Goal: Task Accomplishment & Management: Manage account settings

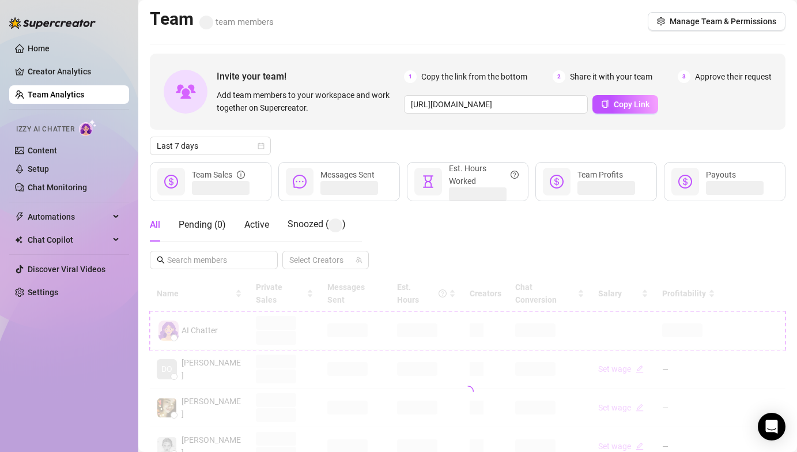
drag, startPoint x: 36, startPoint y: 318, endPoint x: 342, endPoint y: 431, distance: 325.5
click at [36, 318] on div "Home Creator Analytics Team Analytics Izzy AI Chatter Content Setup Chat Monito…" at bounding box center [69, 220] width 120 height 441
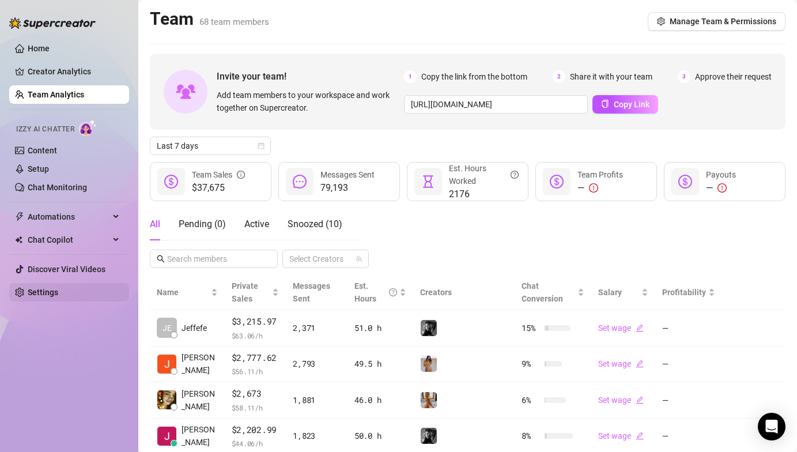
click at [58, 297] on link "Settings" at bounding box center [43, 291] width 31 height 9
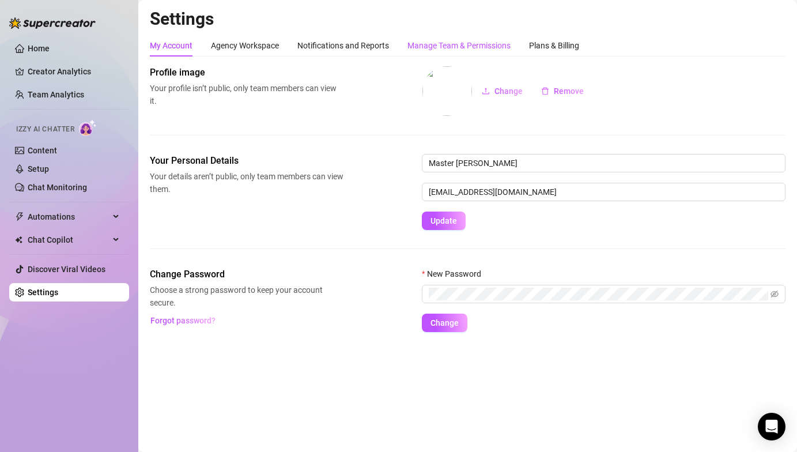
click at [440, 48] on div "Manage Team & Permissions" at bounding box center [458, 45] width 103 height 13
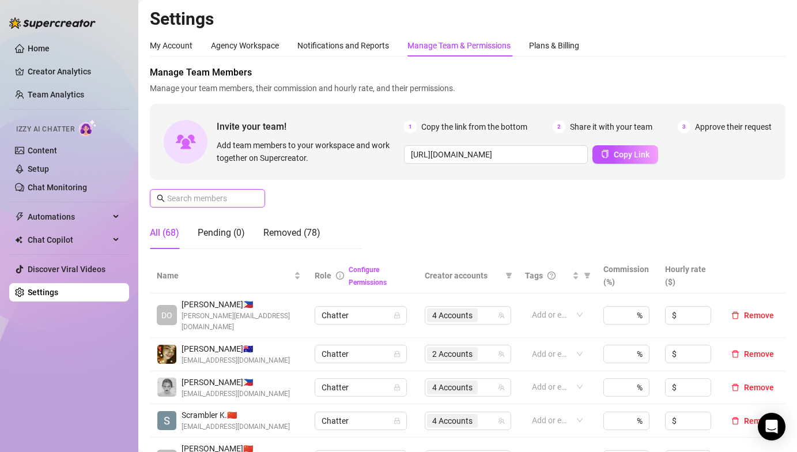
click at [207, 197] on input "text" at bounding box center [208, 198] width 82 height 13
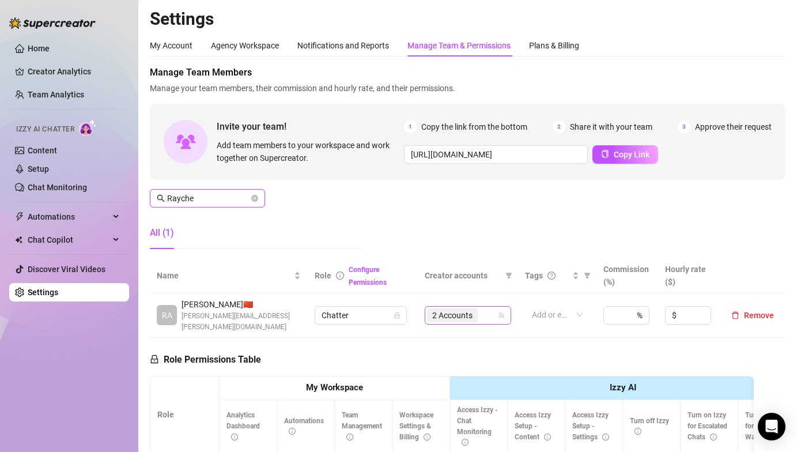
click at [436, 308] on span "2 Accounts" at bounding box center [452, 315] width 51 height 14
type input "Rayche"
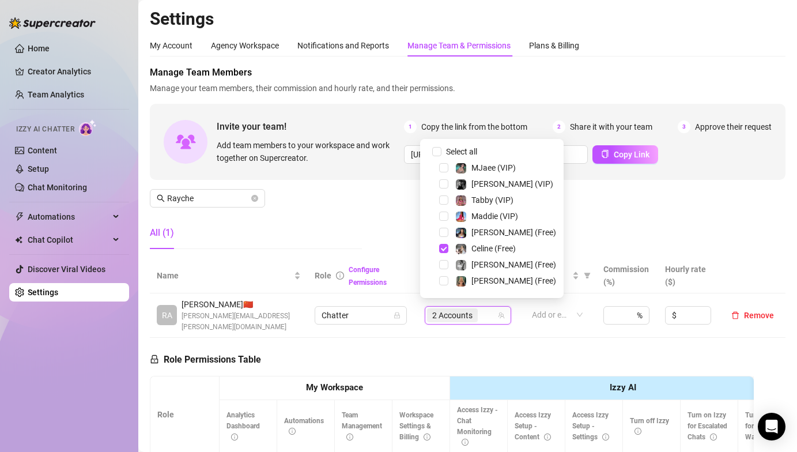
drag, startPoint x: 612, startPoint y: 212, endPoint x: 569, endPoint y: 441, distance: 233.3
click at [612, 212] on div "Manage Team Members Manage your team members, their commission and hourly rate,…" at bounding box center [467, 162] width 635 height 192
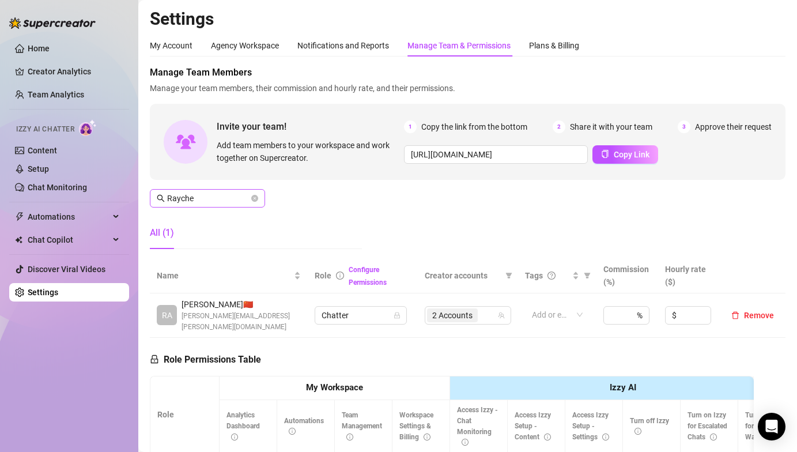
click at [362, 212] on div "Manage Team Members Manage your team members, their commission and hourly rate,…" at bounding box center [467, 162] width 635 height 192
click at [256, 195] on icon "close-circle" at bounding box center [254, 198] width 7 height 7
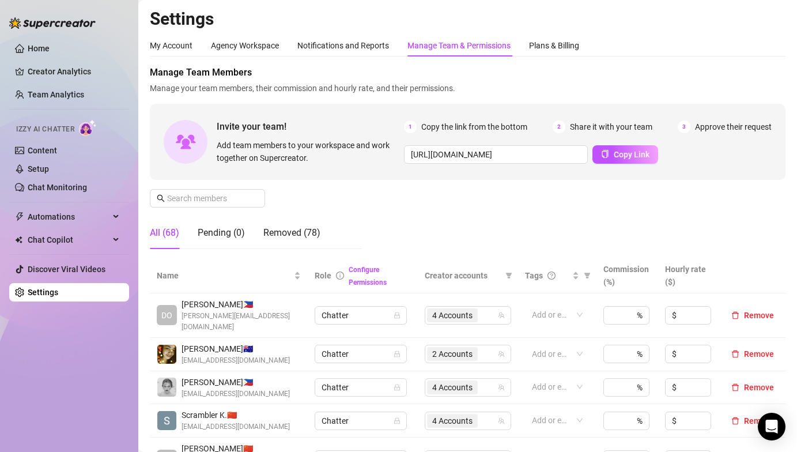
click at [351, 208] on div "Manage Team Members Manage your team members, their commission and hourly rate,…" at bounding box center [467, 162] width 635 height 192
click at [500, 196] on div "Manage Team Members Manage your team members, their commission and hourly rate,…" at bounding box center [467, 162] width 635 height 192
click at [400, 203] on div "Manage Team Members Manage your team members, their commission and hourly rate,…" at bounding box center [467, 162] width 635 height 192
click at [301, 194] on div "Manage Team Members Manage your team members, their commission and hourly rate,…" at bounding box center [467, 162] width 635 height 192
click at [36, 90] on link "Team Analytics" at bounding box center [56, 94] width 56 height 9
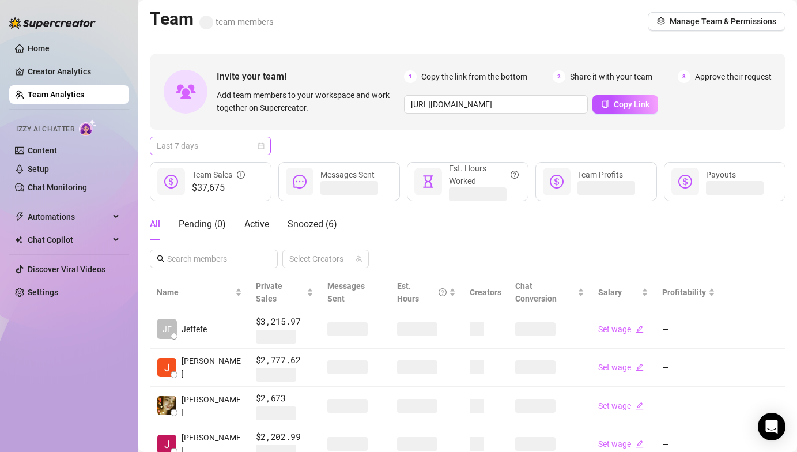
click at [219, 145] on span "Last 7 days" at bounding box center [210, 145] width 107 height 17
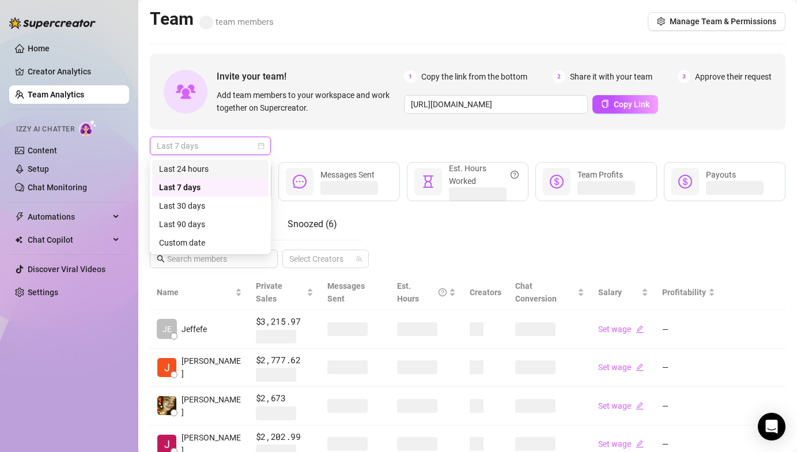
drag, startPoint x: 218, startPoint y: 164, endPoint x: 226, endPoint y: 178, distance: 16.5
click at [218, 164] on div "Last 24 hours" at bounding box center [210, 168] width 103 height 13
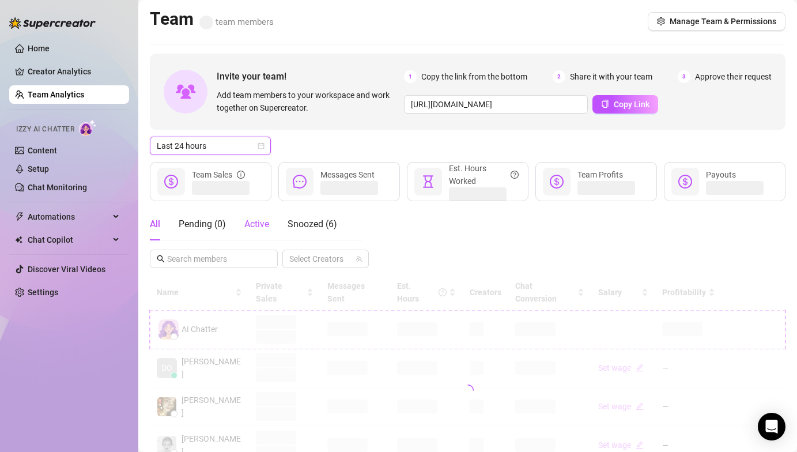
click at [260, 228] on span "Active" at bounding box center [256, 223] width 25 height 11
click at [328, 131] on div "Invite your team! Add team members to your workspace and work together on Super…" at bounding box center [467, 391] width 635 height 675
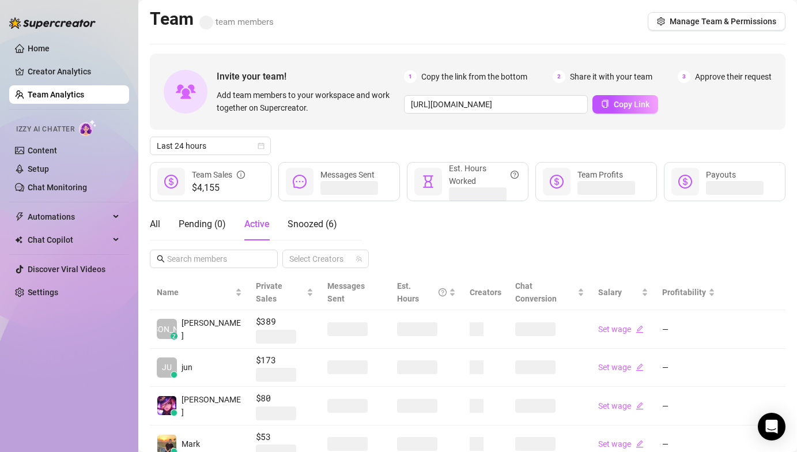
click at [327, 134] on div "Invite your team! Add team members to your workspace and work together on Super…" at bounding box center [467, 390] width 635 height 672
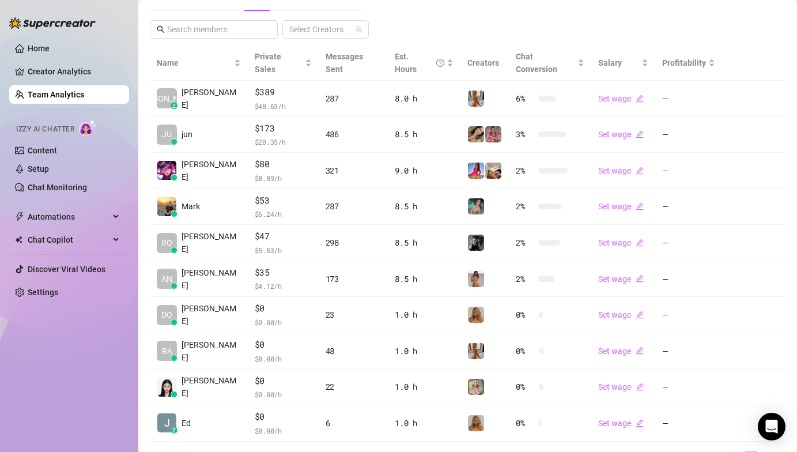
scroll to position [230, 0]
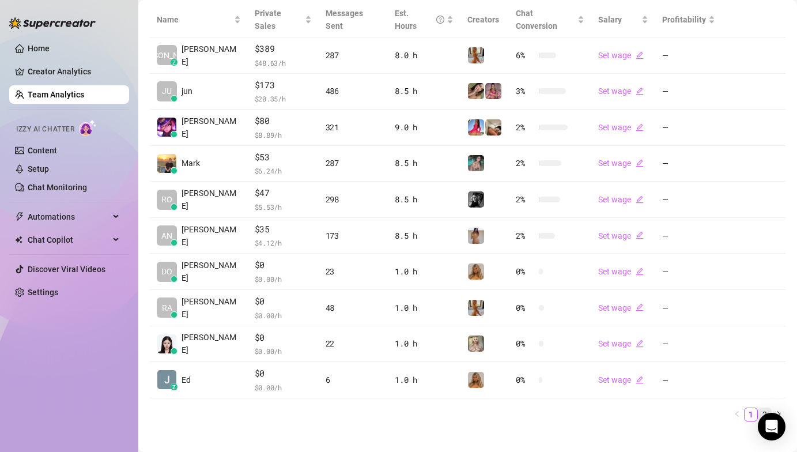
click at [758, 408] on link "2" at bounding box center [764, 414] width 13 height 13
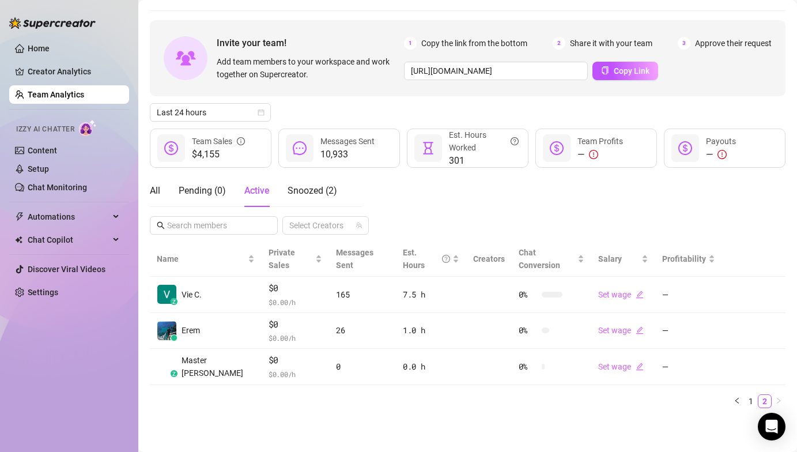
scroll to position [20, 0]
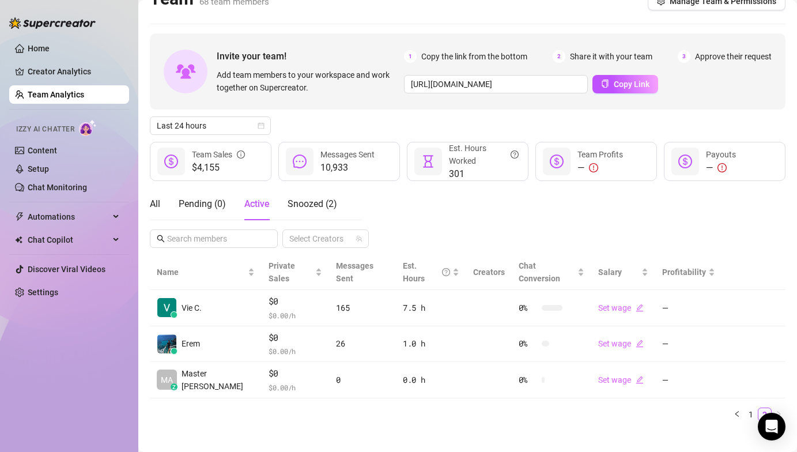
click at [759, 34] on div "Invite your team! Add team members to your workspace and work together on Super…" at bounding box center [467, 71] width 635 height 76
click at [745, 408] on link "1" at bounding box center [750, 414] width 13 height 13
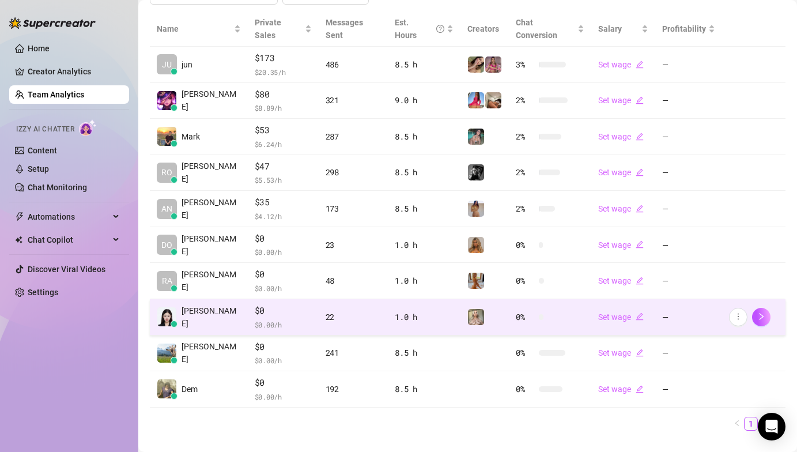
scroll to position [272, 0]
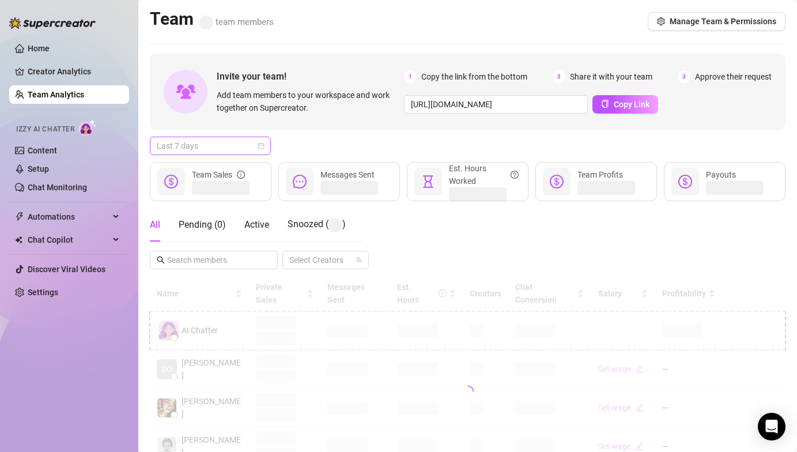
click at [208, 139] on span "Last 7 days" at bounding box center [210, 145] width 107 height 17
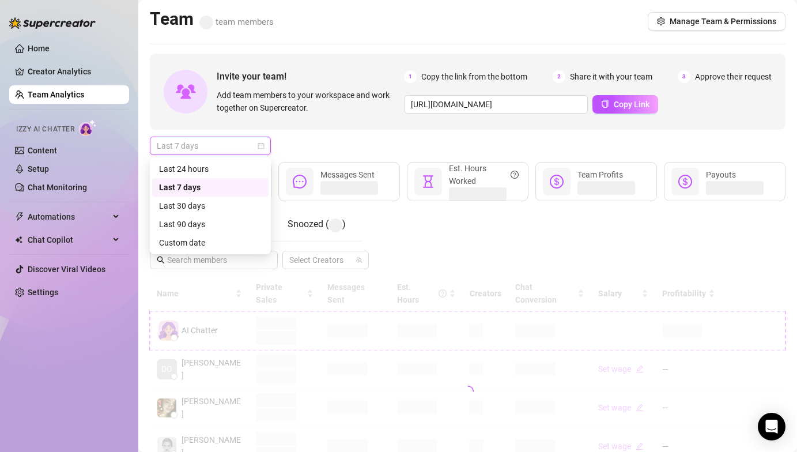
click at [206, 157] on div "Last 24 hours Last 7 days Last 30 days Last 24 hours Last 7 days Last 30 days L…" at bounding box center [210, 205] width 121 height 97
click at [205, 164] on div "Last 24 hours" at bounding box center [210, 168] width 103 height 13
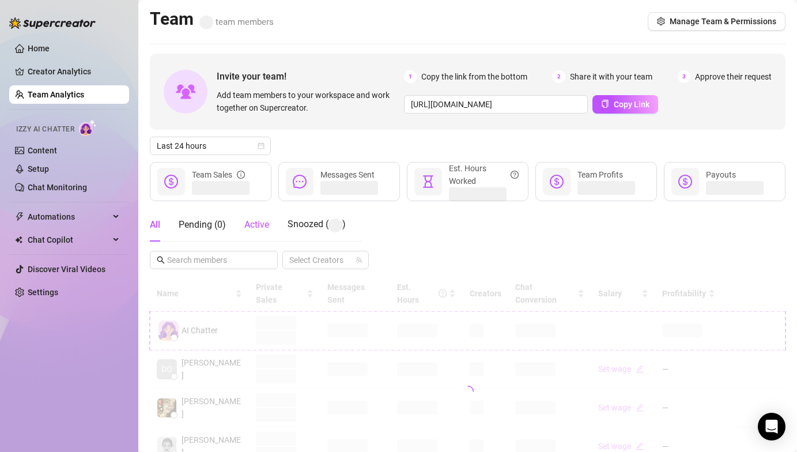
click at [245, 227] on span "Active" at bounding box center [256, 224] width 25 height 11
click at [334, 150] on div "Last 24 hours" at bounding box center [467, 146] width 635 height 18
click at [346, 140] on div "Last 24 hours" at bounding box center [467, 146] width 635 height 18
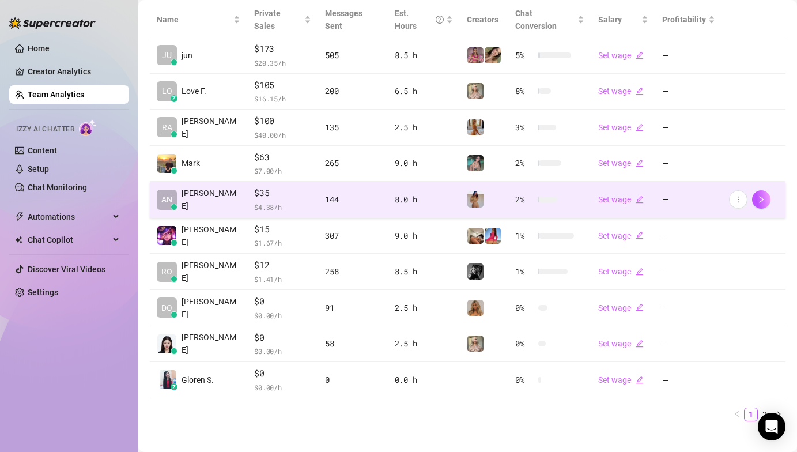
scroll to position [272, 0]
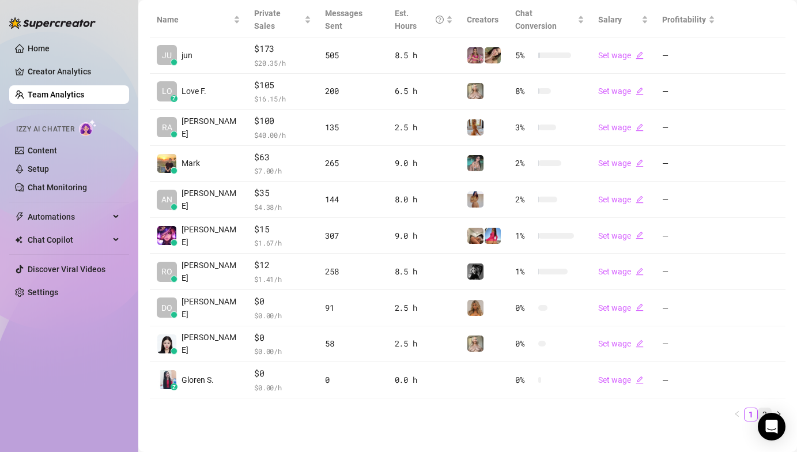
click at [758, 408] on link "2" at bounding box center [764, 414] width 13 height 13
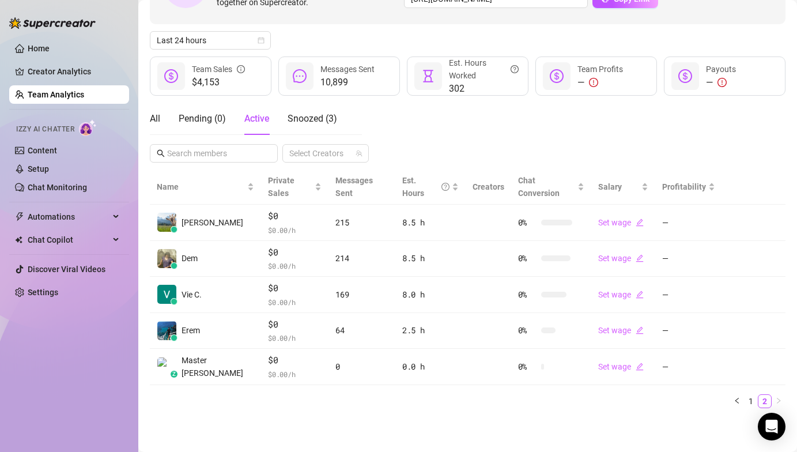
scroll to position [93, 0]
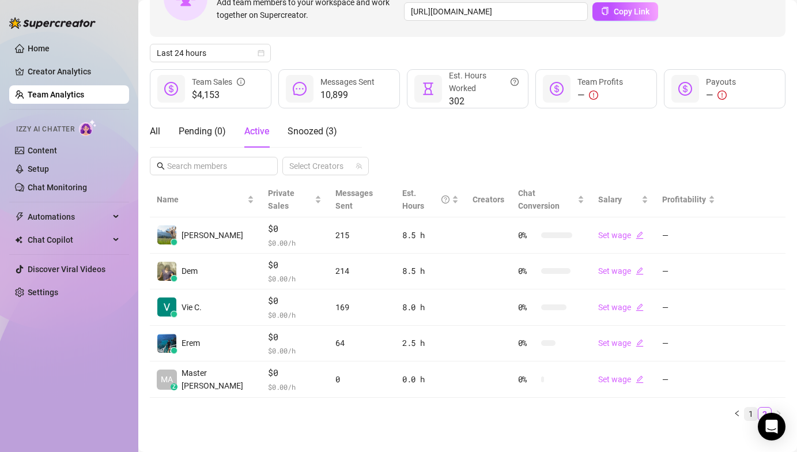
click at [744, 407] on link "1" at bounding box center [750, 413] width 13 height 13
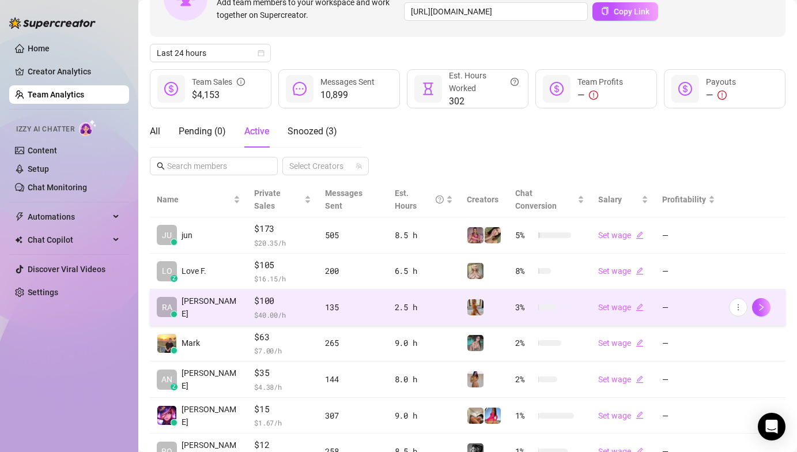
scroll to position [210, 0]
